Goal: Find specific page/section: Find specific page/section

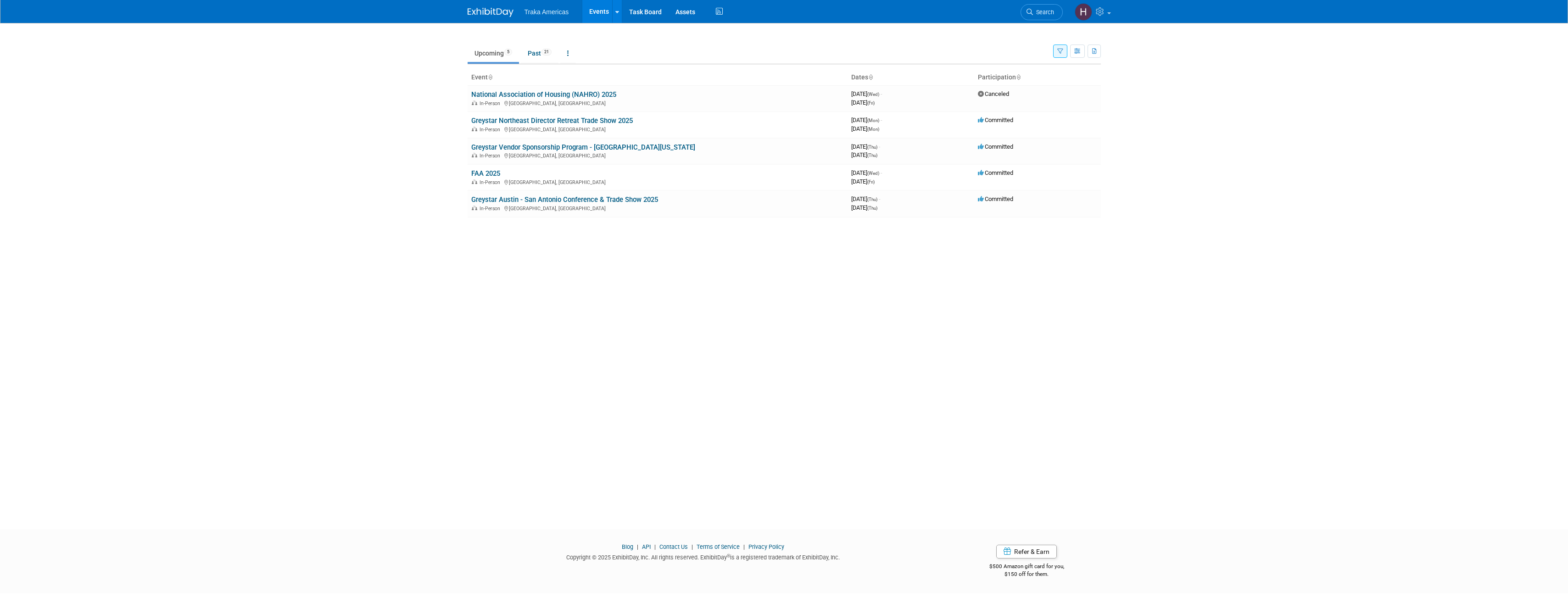
click at [1354, 435] on body "Traka Americas Events Recently Viewed Events: Greystar Northeast Director Retre…" at bounding box center [784, 302] width 1568 height 603
click at [574, 148] on link "Greystar Vendor Sponsorship Program - [GEOGRAPHIC_DATA][US_STATE]" at bounding box center [583, 147] width 224 height 8
click at [313, 254] on body "Traka Americas Events Recently Viewed Events: Greystar Northeast Director Retre…" at bounding box center [784, 302] width 1568 height 603
